Goal: Transaction & Acquisition: Subscribe to service/newsletter

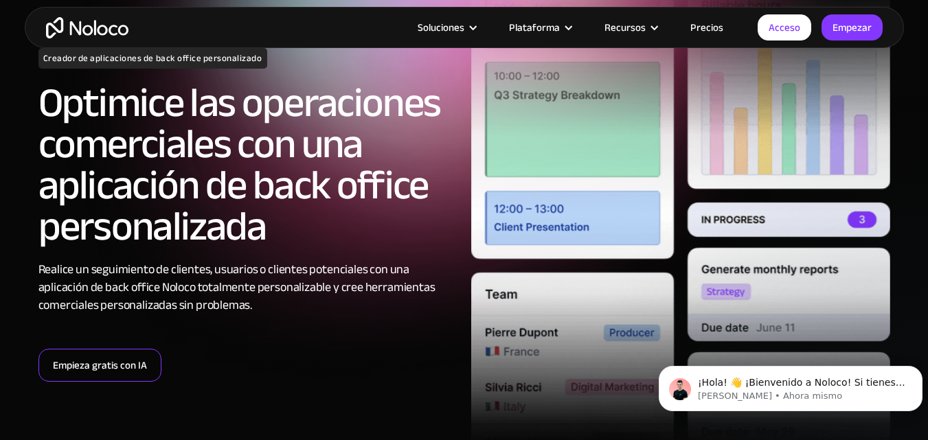
click at [125, 366] on font "Empieza gratis con IA" at bounding box center [100, 365] width 94 height 19
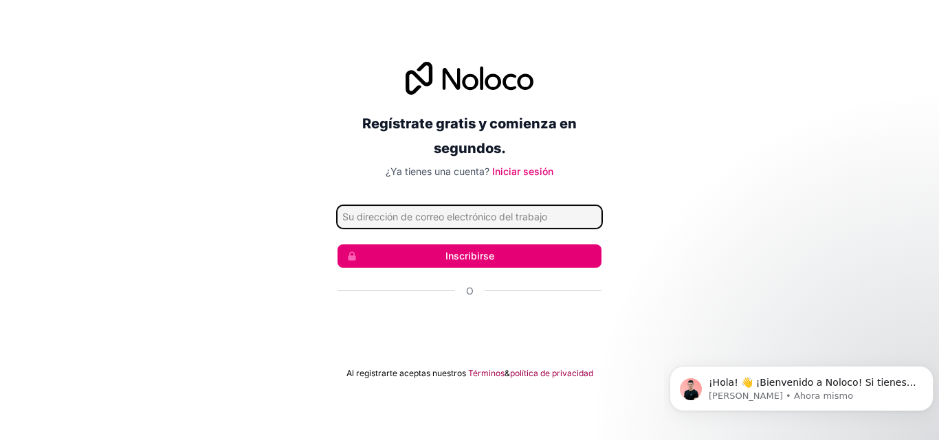
click at [434, 208] on input "Dirección de correo electrónico" at bounding box center [469, 217] width 264 height 22
type input "[EMAIL_ADDRESS][DOMAIN_NAME]"
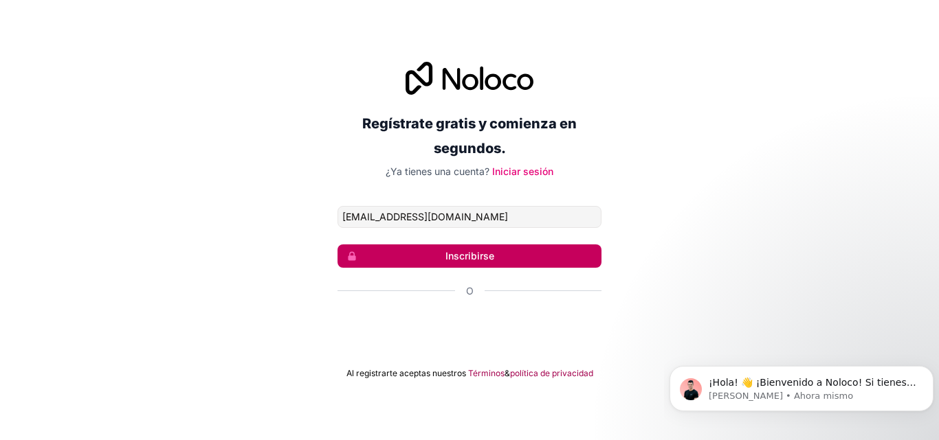
click at [451, 247] on button "Inscribirse" at bounding box center [469, 256] width 264 height 23
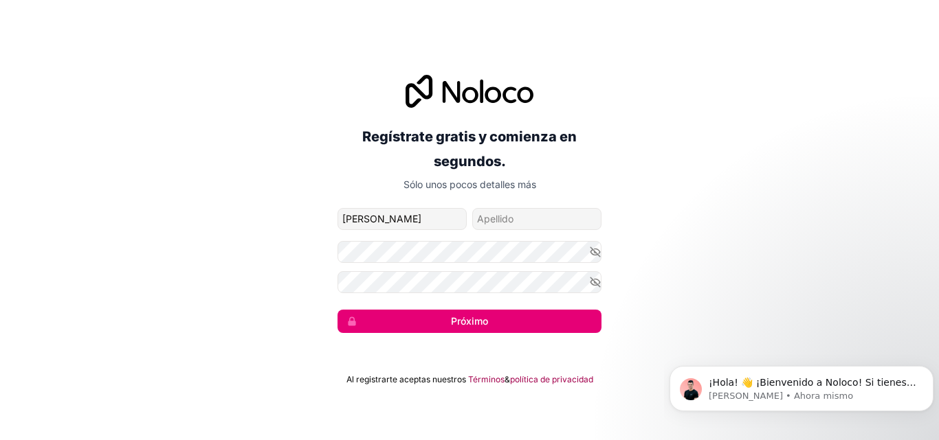
type input "[PERSON_NAME]"
click at [504, 208] on input "apellido" at bounding box center [536, 219] width 129 height 22
type input "[PERSON_NAME]"
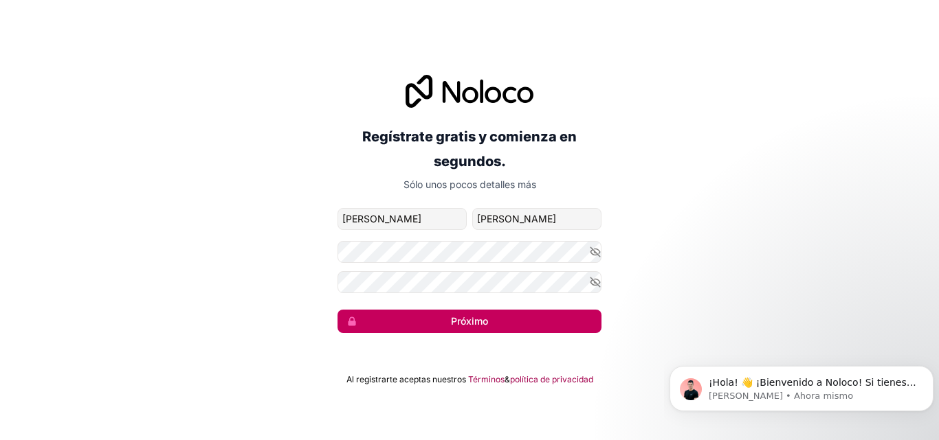
click at [481, 321] on font "Próximo" at bounding box center [469, 321] width 37 height 12
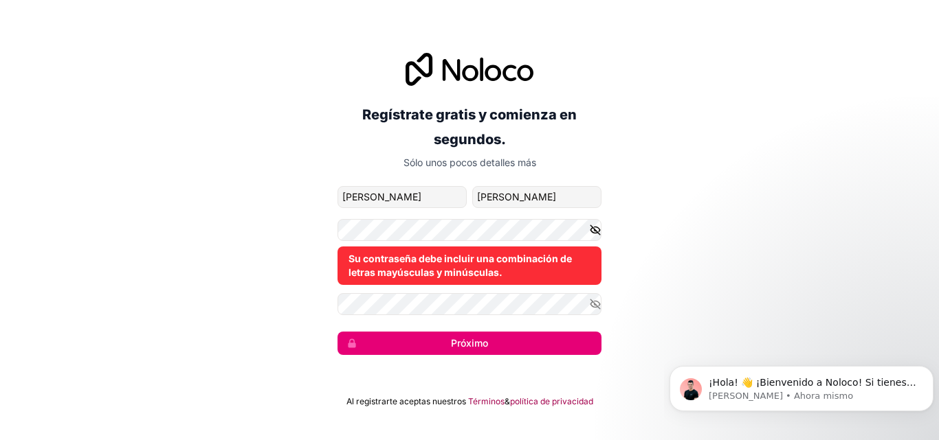
click at [597, 227] on icon "button" at bounding box center [595, 230] width 10 height 6
click at [376, 328] on form "[EMAIL_ADDRESS][DOMAIN_NAME] [PERSON_NAME] Su contraseña debe incluir un caráct…" at bounding box center [469, 270] width 264 height 169
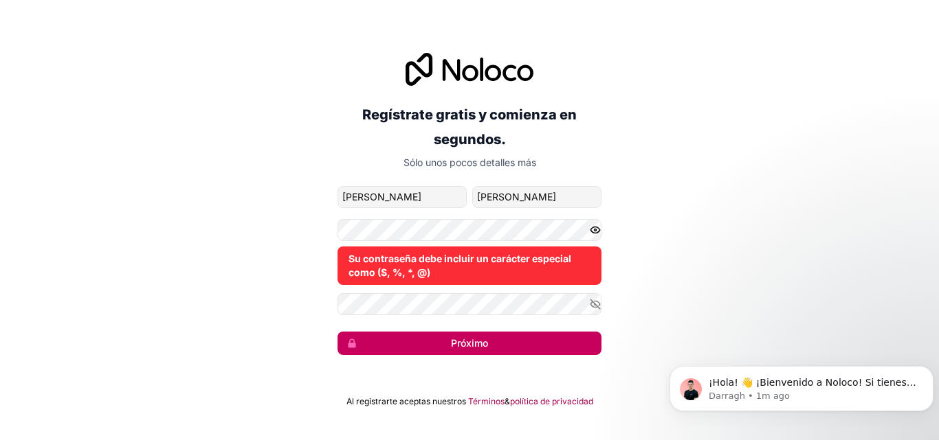
click at [389, 339] on button "Próximo" at bounding box center [469, 343] width 264 height 23
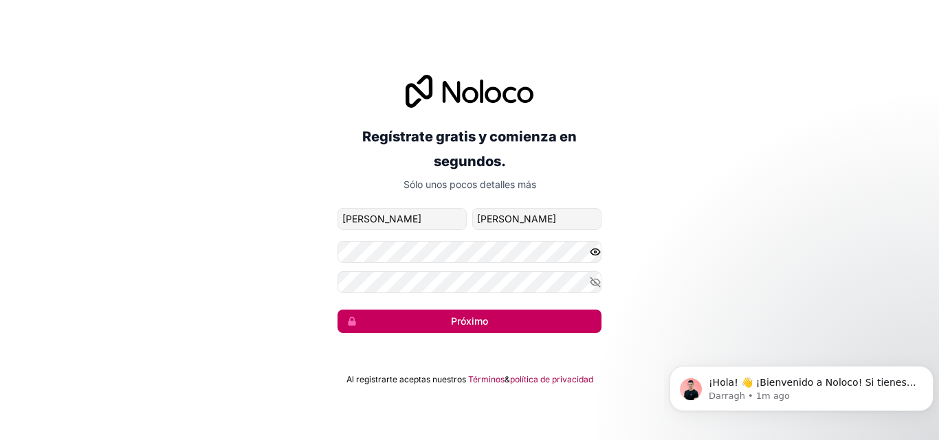
click at [438, 320] on button "Próximo" at bounding box center [469, 321] width 264 height 23
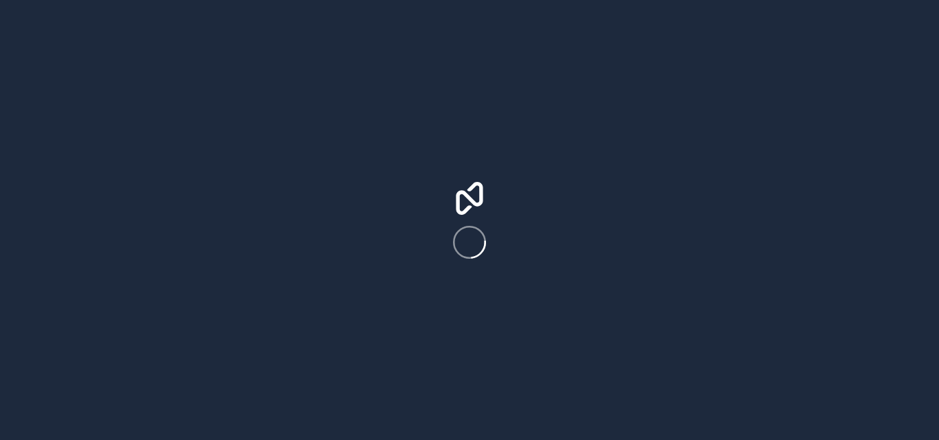
click at [536, 144] on div at bounding box center [469, 220] width 939 height 440
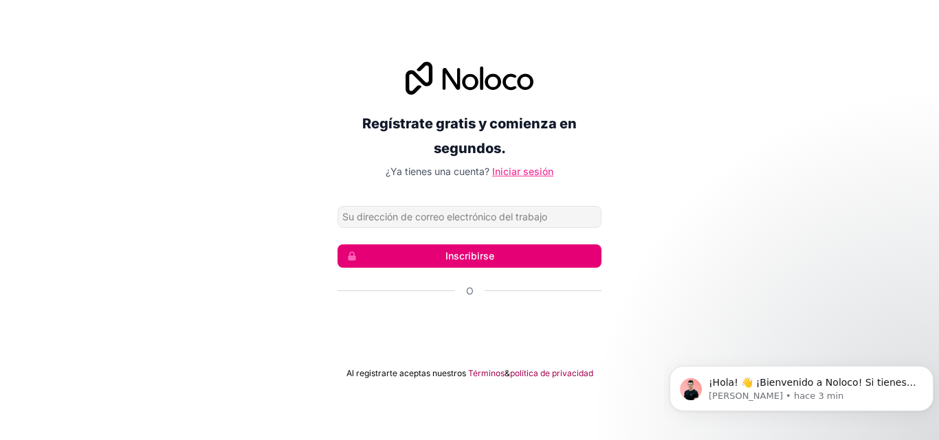
click at [505, 175] on font "Iniciar sesión" at bounding box center [522, 172] width 61 height 12
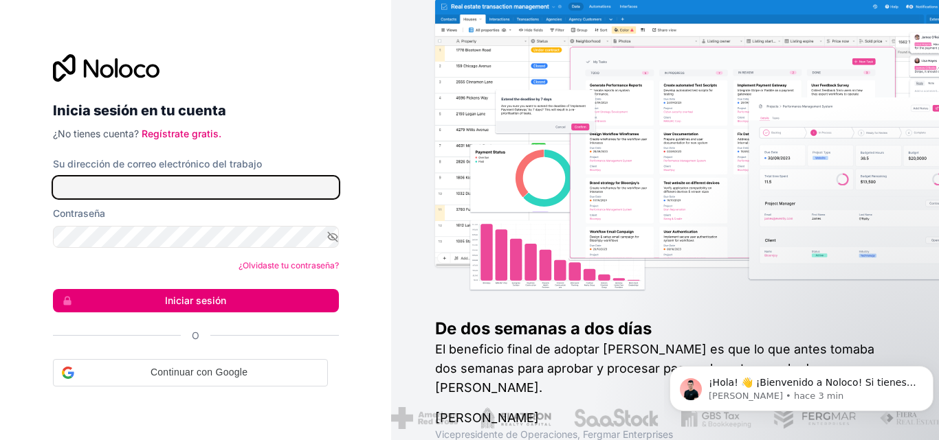
type input "lucynunez20102120@gmail.com"
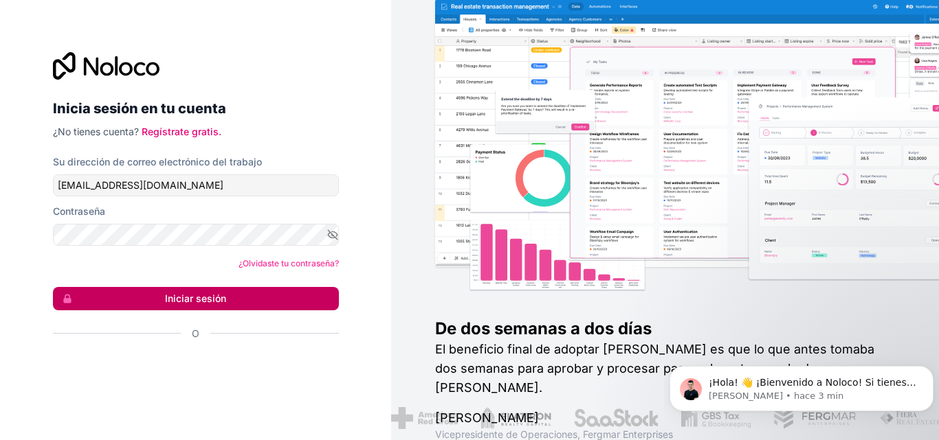
click at [273, 298] on button "Iniciar sesión" at bounding box center [196, 298] width 286 height 23
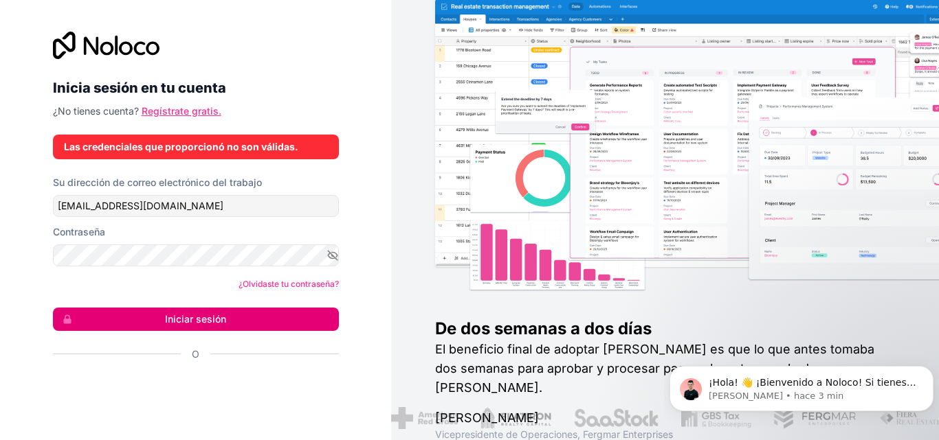
click at [168, 108] on font "Regístrate gratis." at bounding box center [182, 111] width 80 height 12
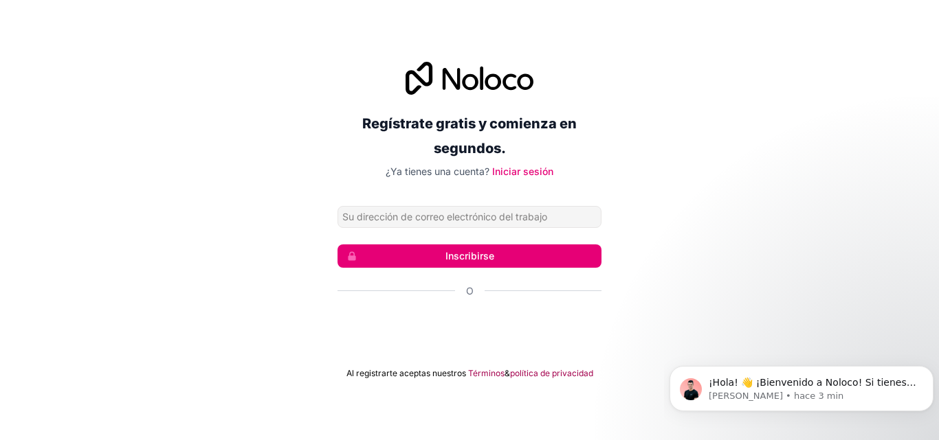
type input "[EMAIL_ADDRESS][DOMAIN_NAME]"
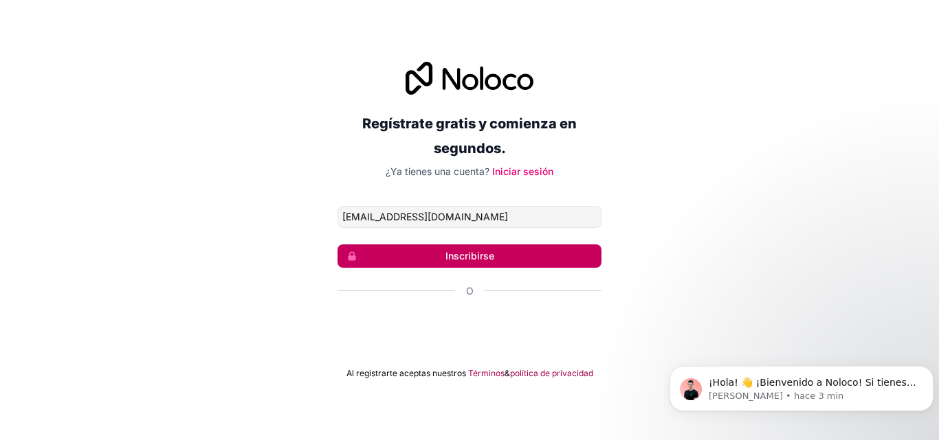
click at [455, 246] on button "Inscribirse" at bounding box center [469, 256] width 264 height 23
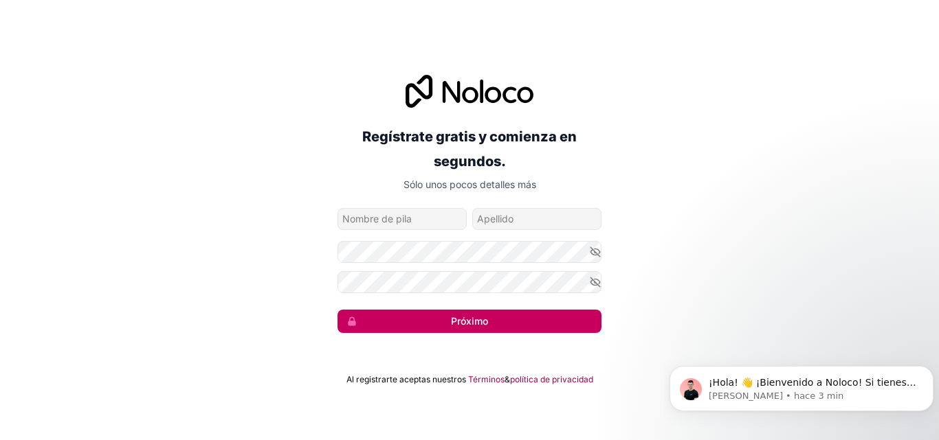
click at [422, 318] on button "Próximo" at bounding box center [469, 321] width 264 height 23
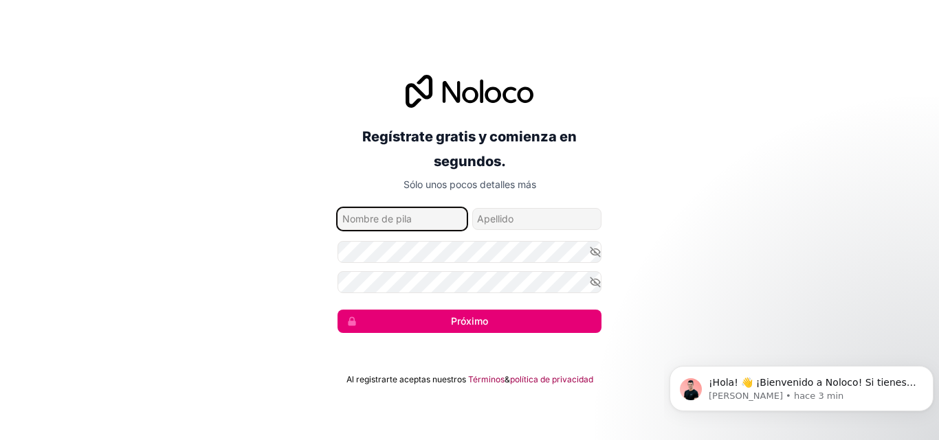
click at [407, 221] on input "nombre de pila" at bounding box center [401, 219] width 129 height 22
type input "[PERSON_NAME]"
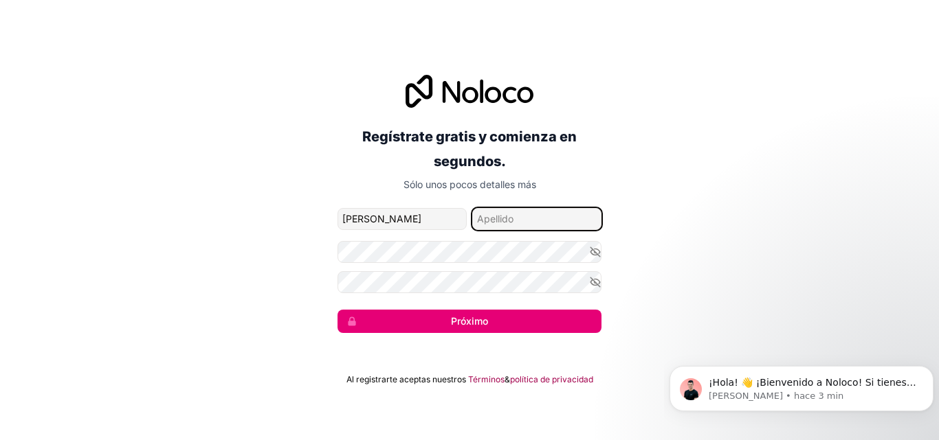
click at [481, 223] on input "apellido" at bounding box center [536, 219] width 129 height 22
type input "[EMAIL_ADDRESS][DOMAIN_NAME]"
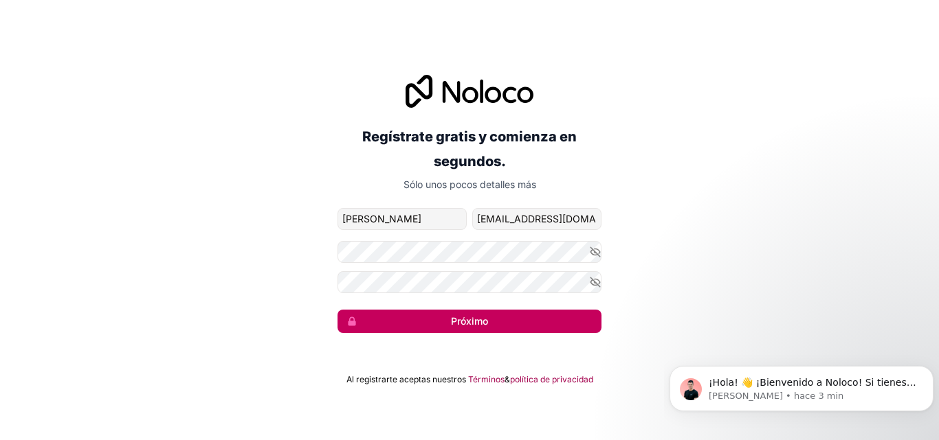
click at [440, 320] on button "Próximo" at bounding box center [469, 321] width 264 height 23
